Goal: Task Accomplishment & Management: Use online tool/utility

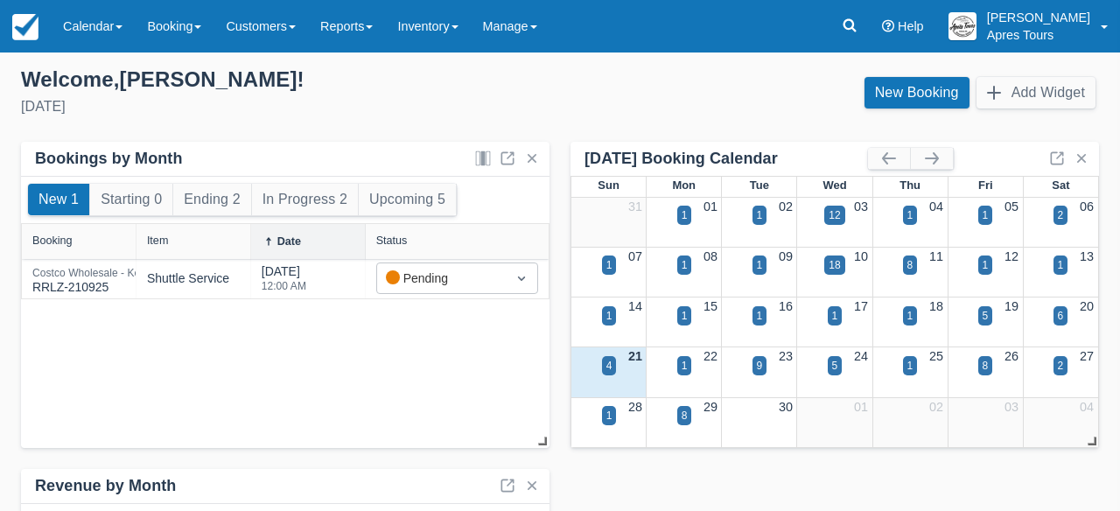
click at [86, 20] on link "Calendar" at bounding box center [93, 26] width 84 height 53
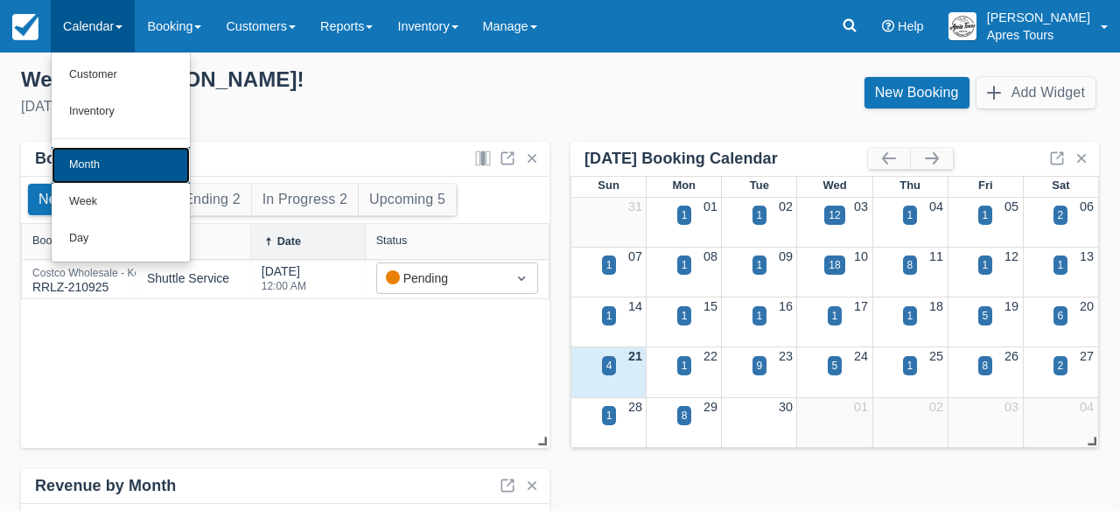
click at [94, 172] on link "Month" at bounding box center [121, 165] width 138 height 37
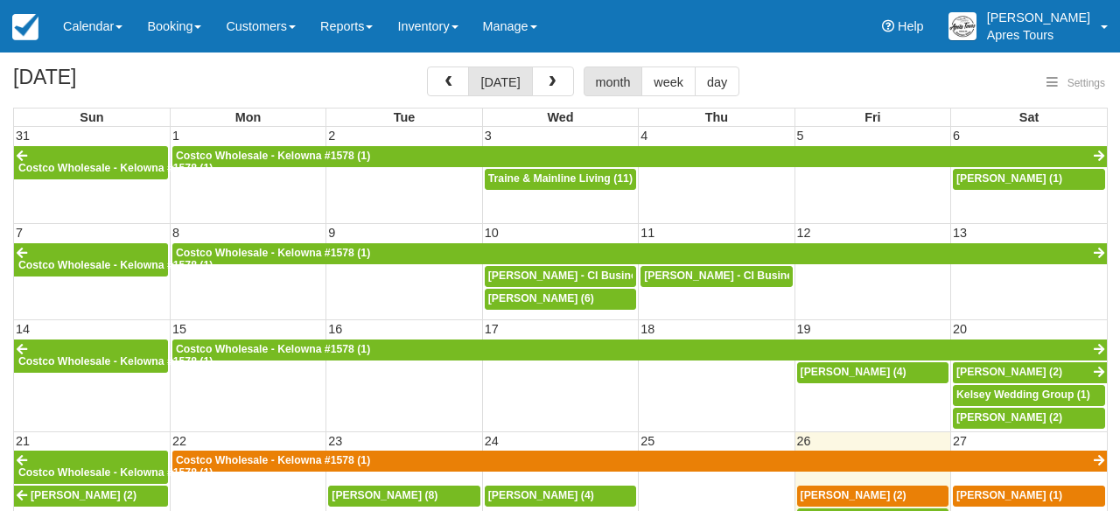
select select
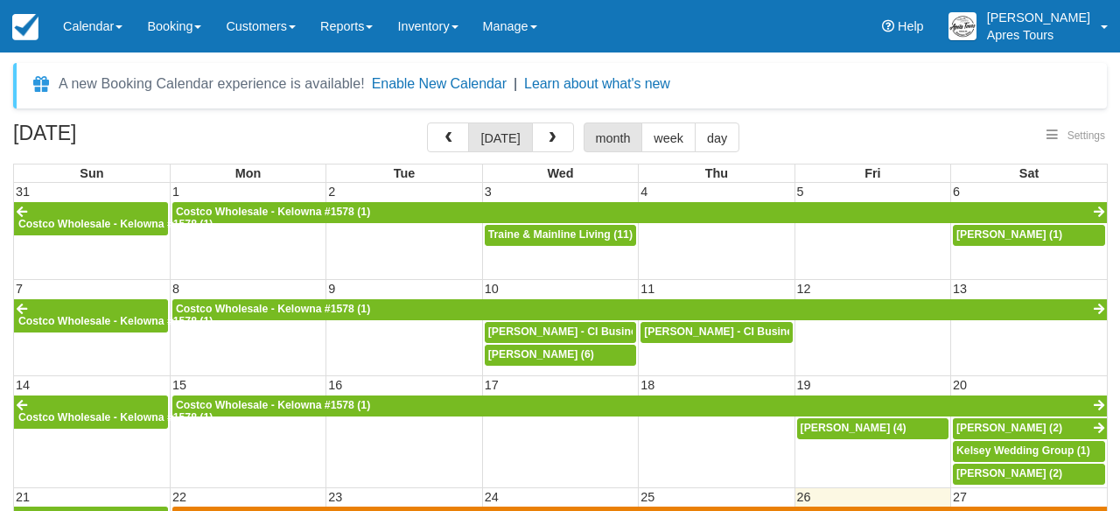
select select
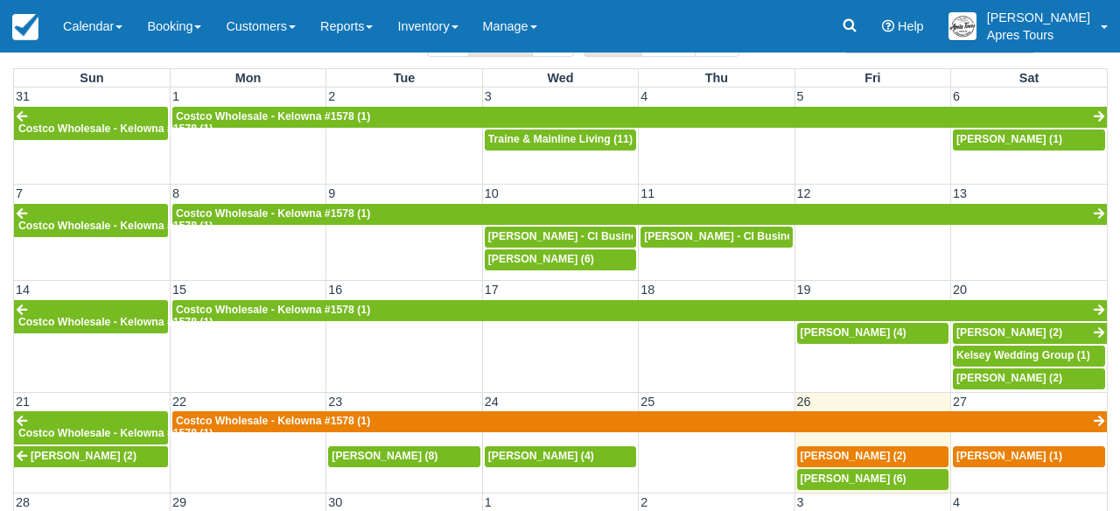
scroll to position [111, 0]
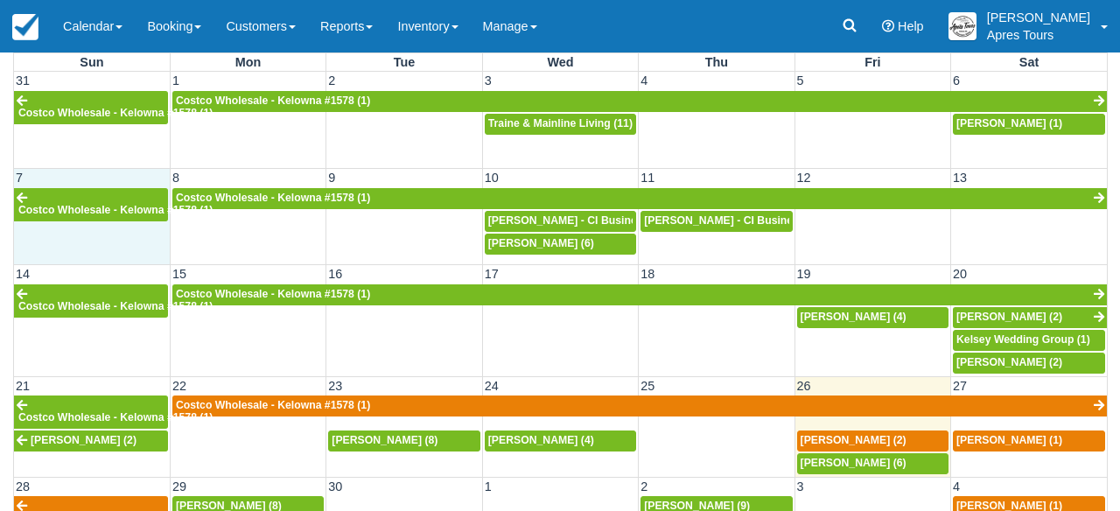
click at [155, 185] on td "7" at bounding box center [92, 178] width 156 height 18
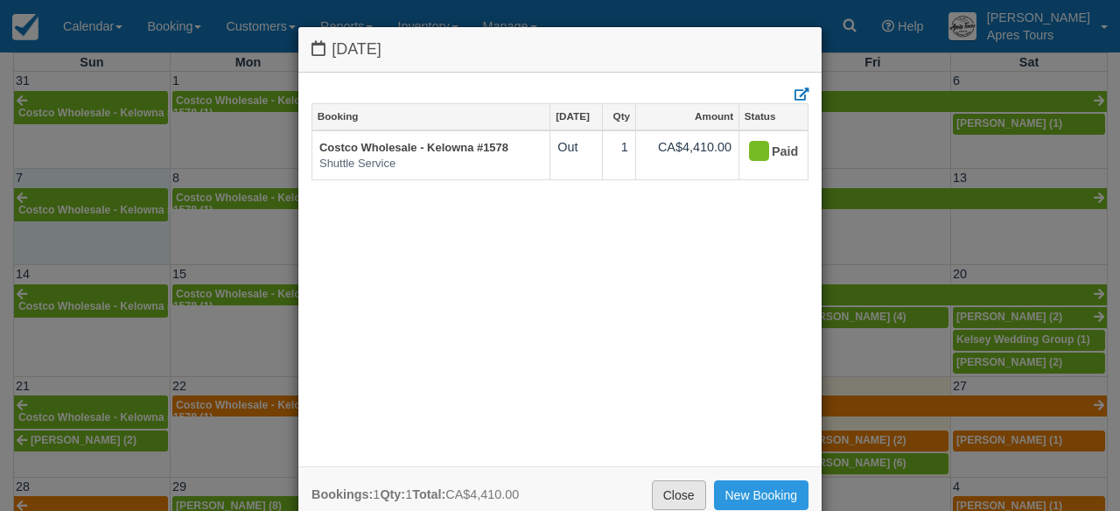
click at [670, 498] on link "Close" at bounding box center [679, 495] width 54 height 30
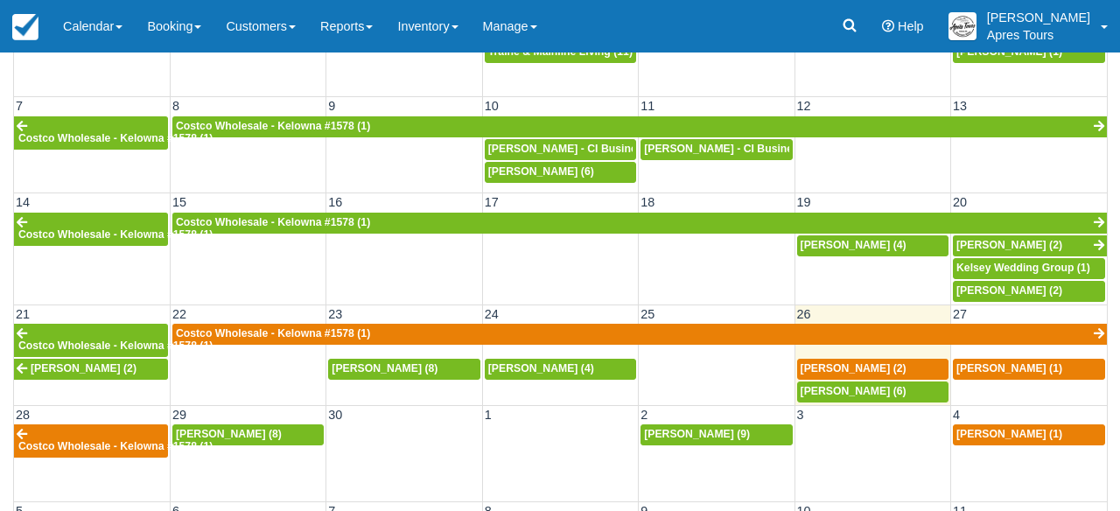
scroll to position [187, 0]
